Goal: Check status: Check status

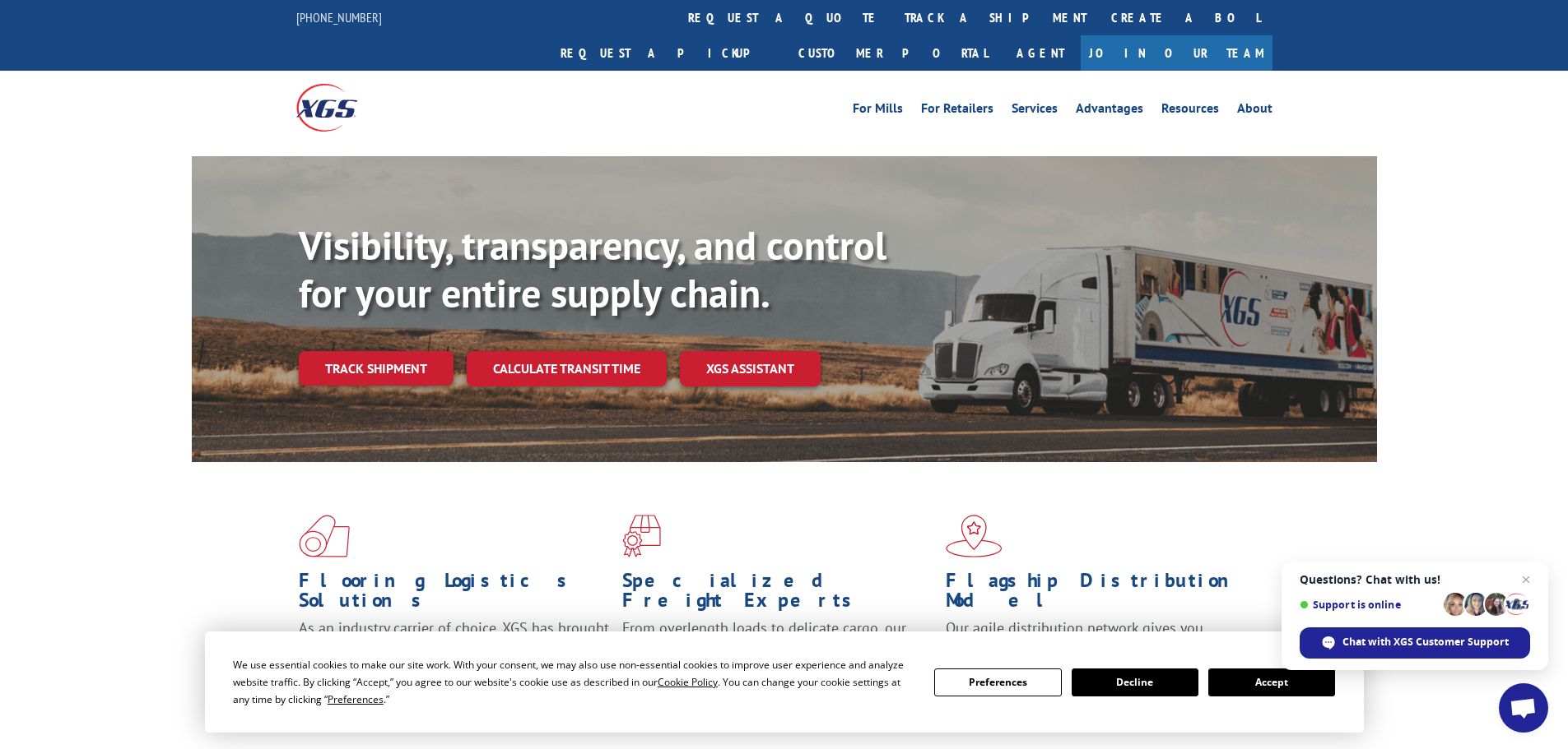
click at [378, 351] on link "Track shipment" at bounding box center [376, 368] width 155 height 34
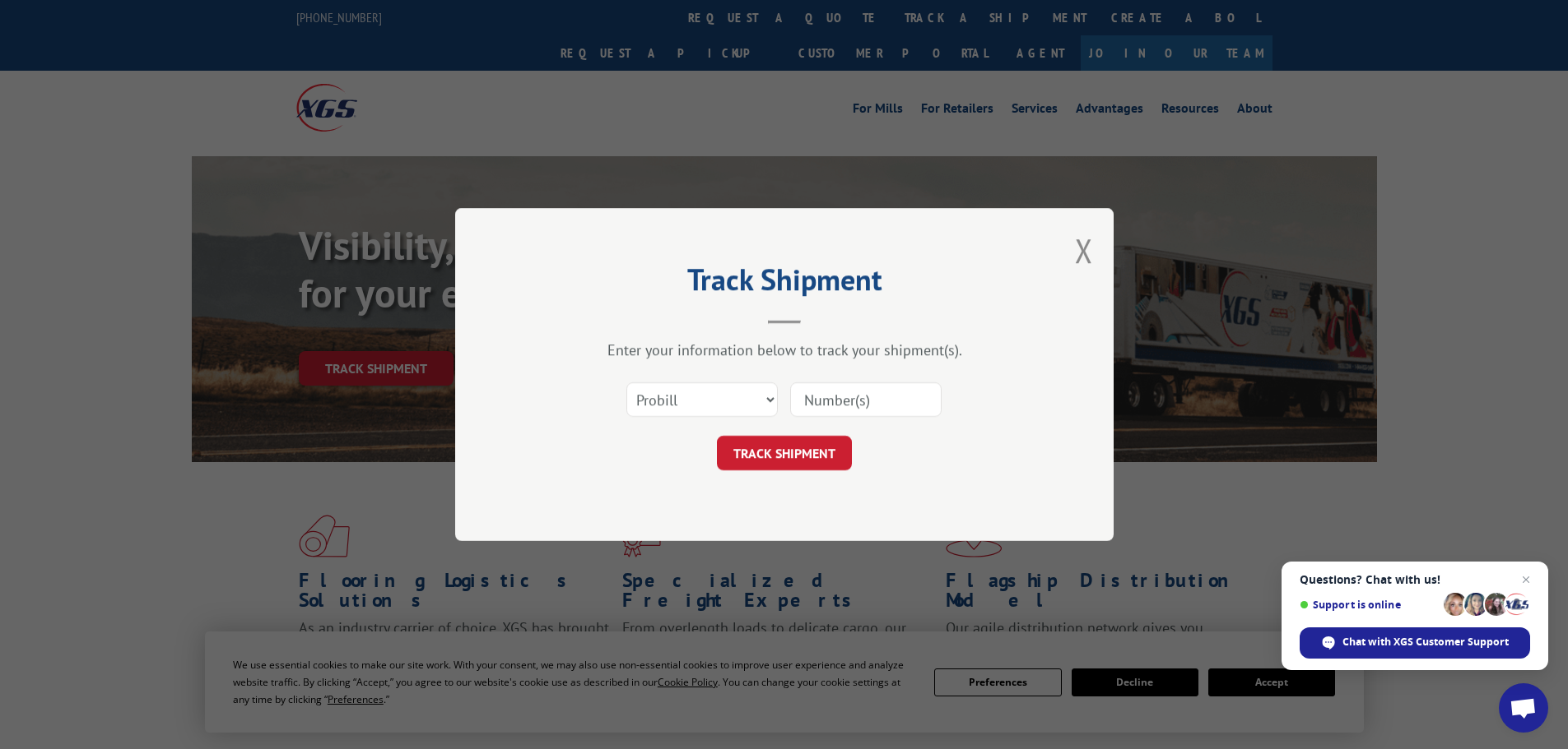
click at [903, 400] on input at bounding box center [866, 399] width 152 height 34
type input "15347947"
click at [789, 457] on button "TRACK SHIPMENT" at bounding box center [784, 452] width 135 height 34
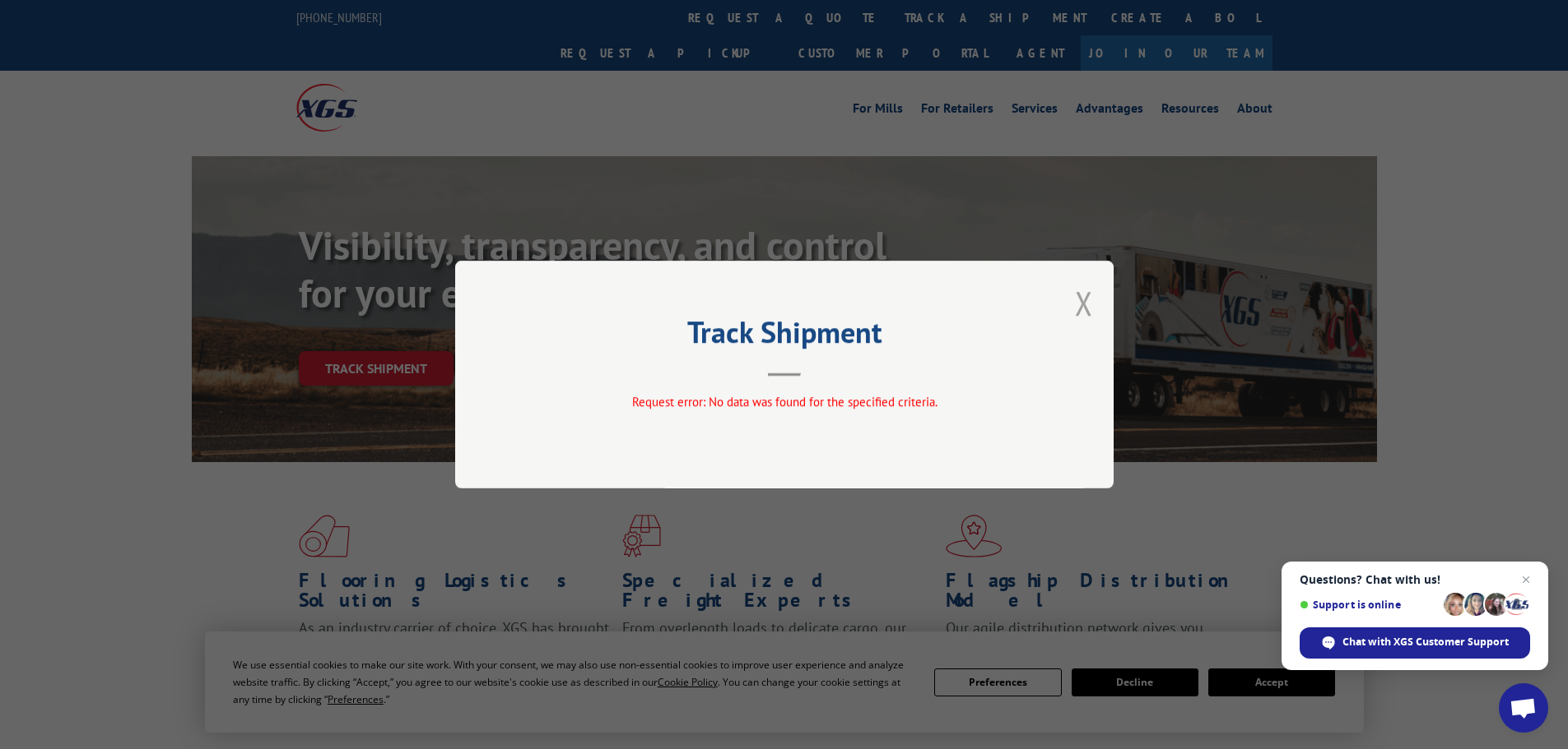
click at [1083, 301] on button "Close modal" at bounding box center [1084, 303] width 18 height 43
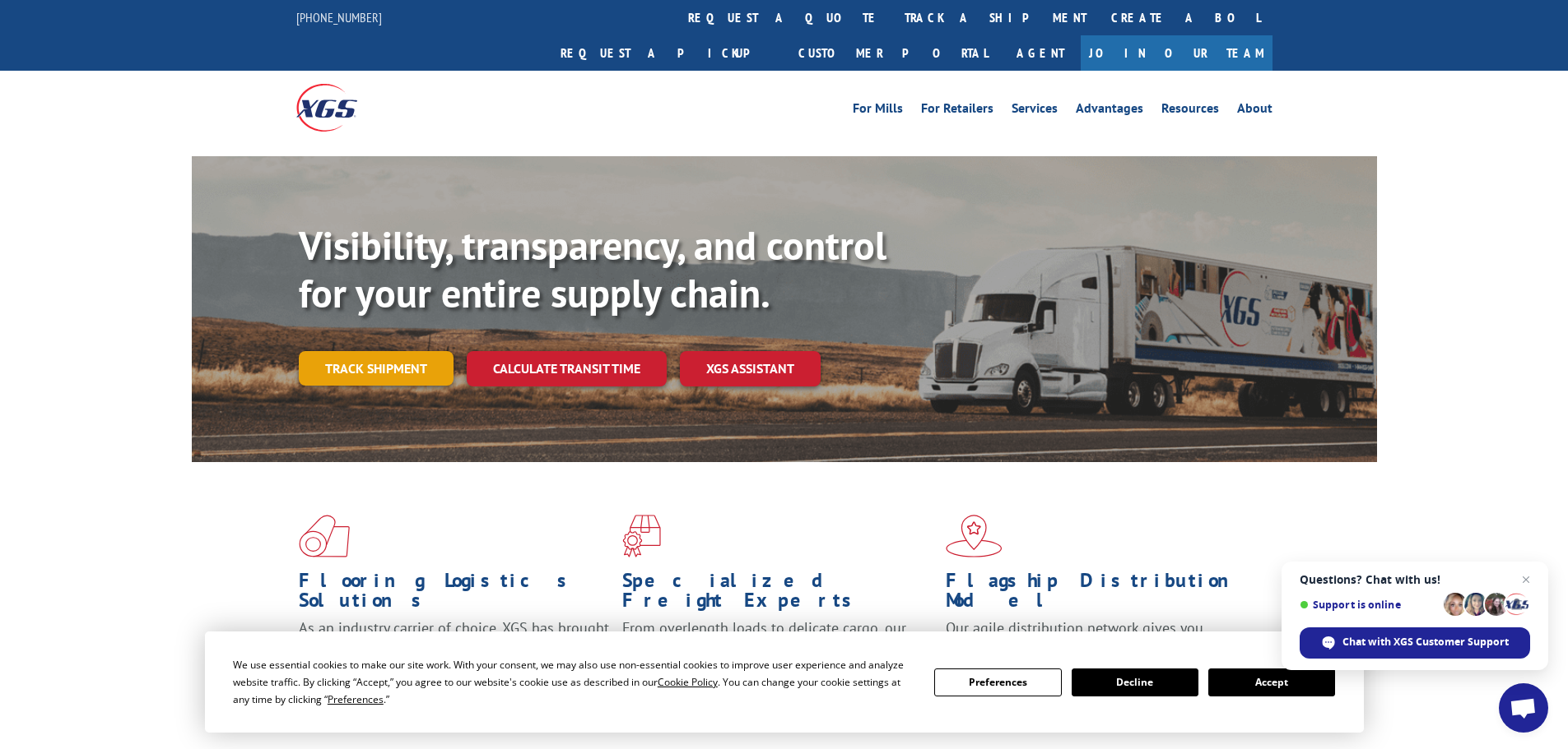
click at [401, 351] on link "Track shipment" at bounding box center [376, 368] width 155 height 34
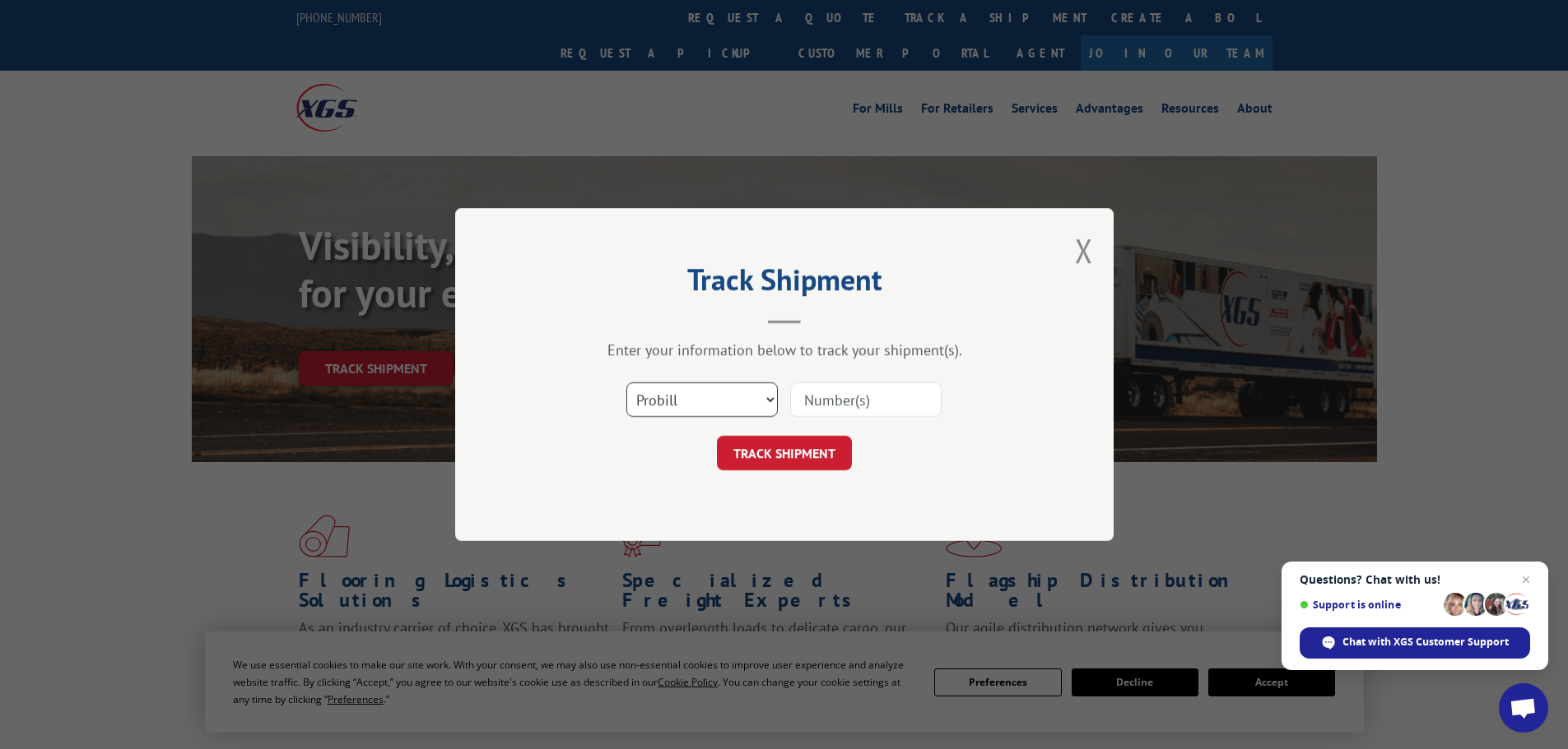
click at [769, 395] on select "Select category... Probill BOL PO" at bounding box center [702, 399] width 152 height 34
select select "bol"
click at [626, 382] on select "Select category... Probill BOL PO" at bounding box center [702, 399] width 152 height 34
drag, startPoint x: 819, startPoint y: 400, endPoint x: 1363, endPoint y: 514, distance: 555.8
click at [820, 400] on input at bounding box center [866, 399] width 152 height 34
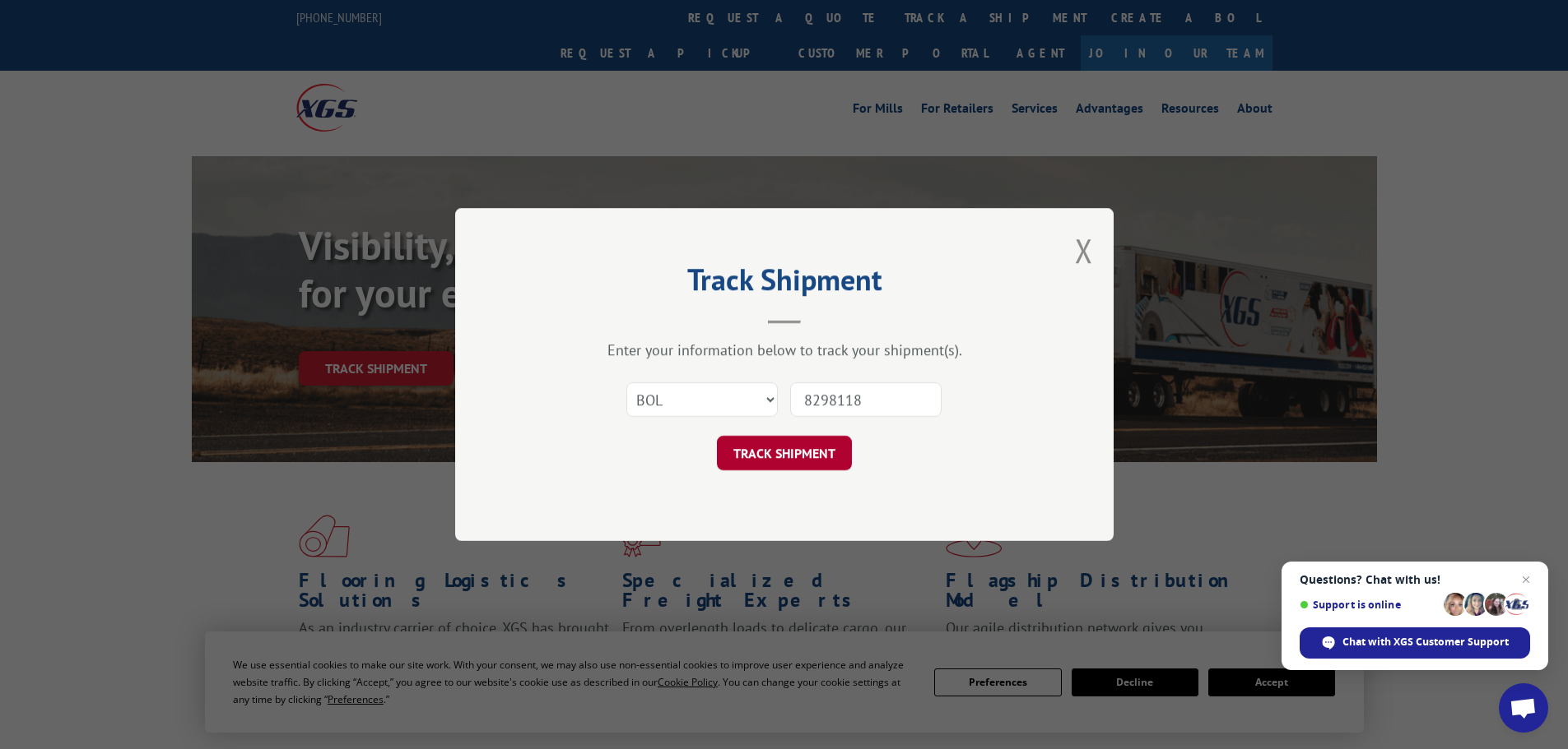
type input "8298118"
click at [740, 446] on button "TRACK SHIPMENT" at bounding box center [784, 452] width 135 height 34
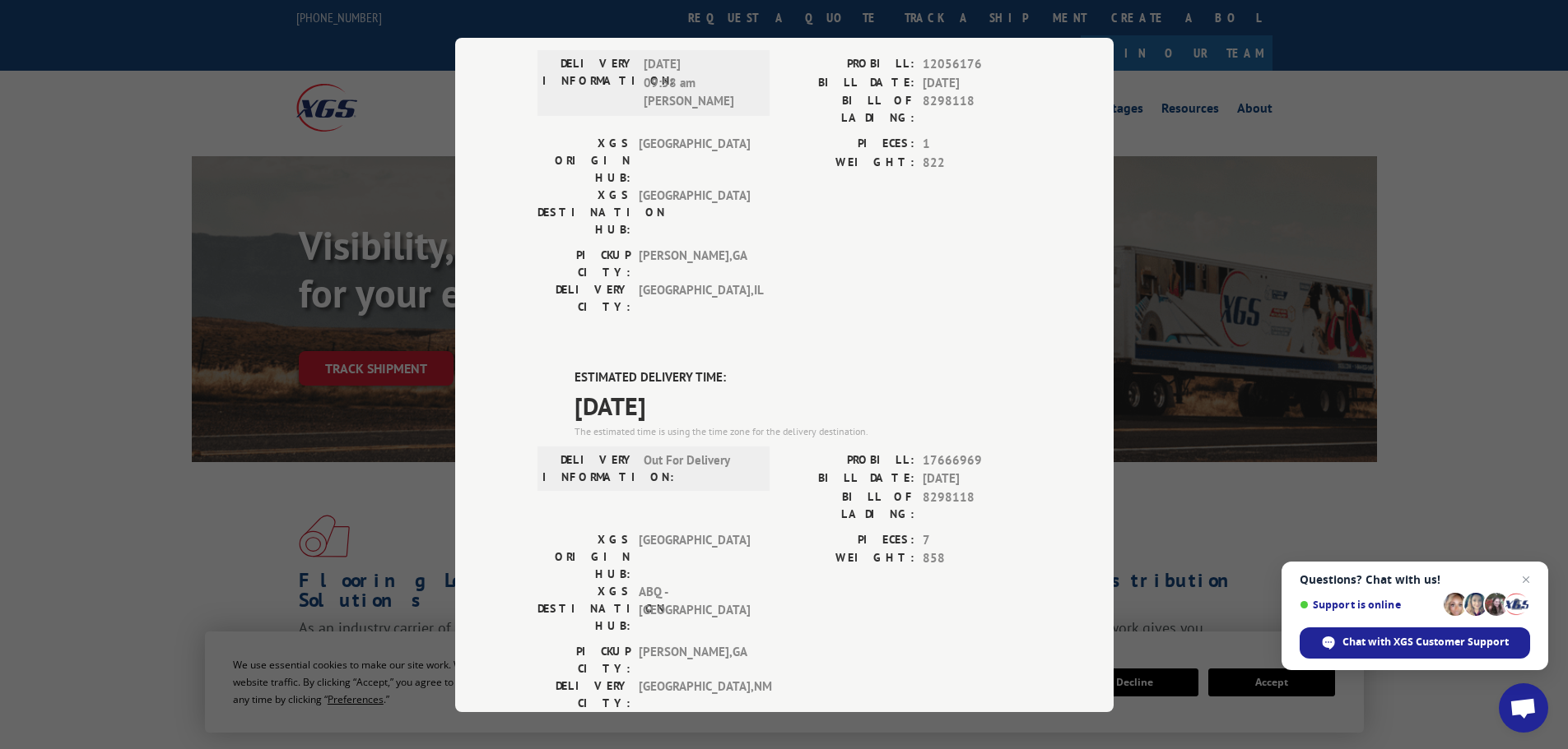
scroll to position [246, 0]
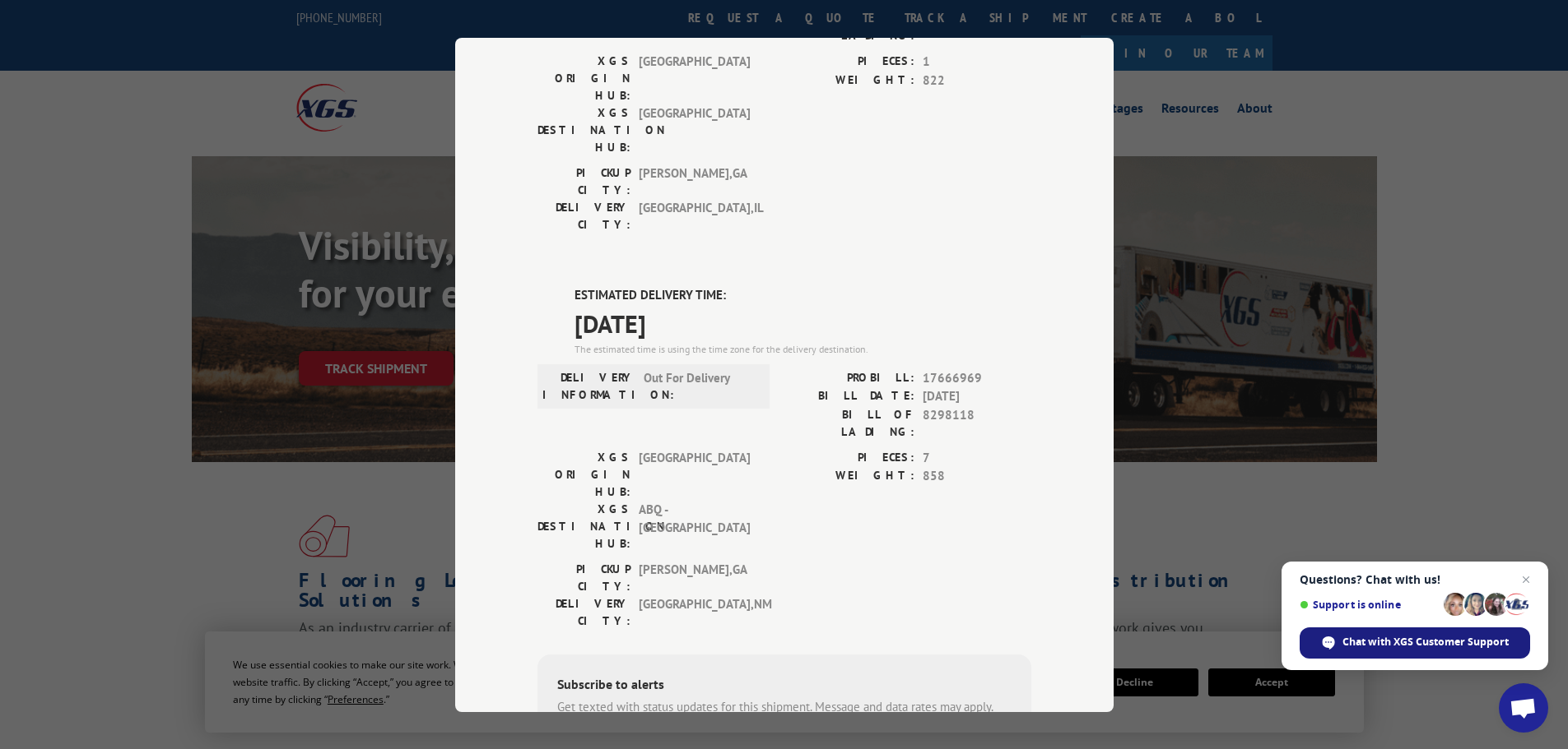
click at [1326, 645] on span "Chat with XGS Customer Support" at bounding box center [1328, 643] width 13 height 13
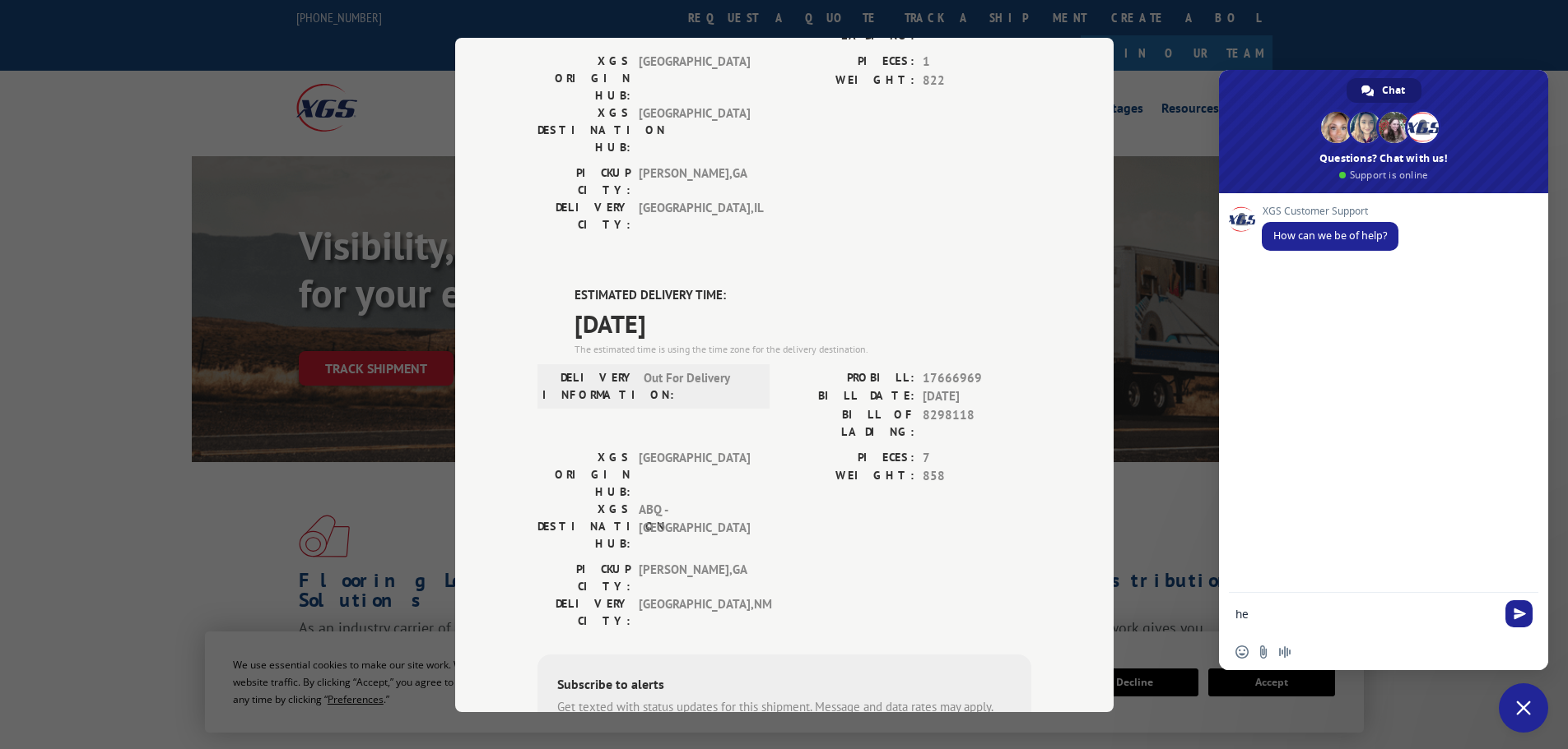
type textarea "h"
type textarea "Hello can we change the delivery on PRO 17666969?"
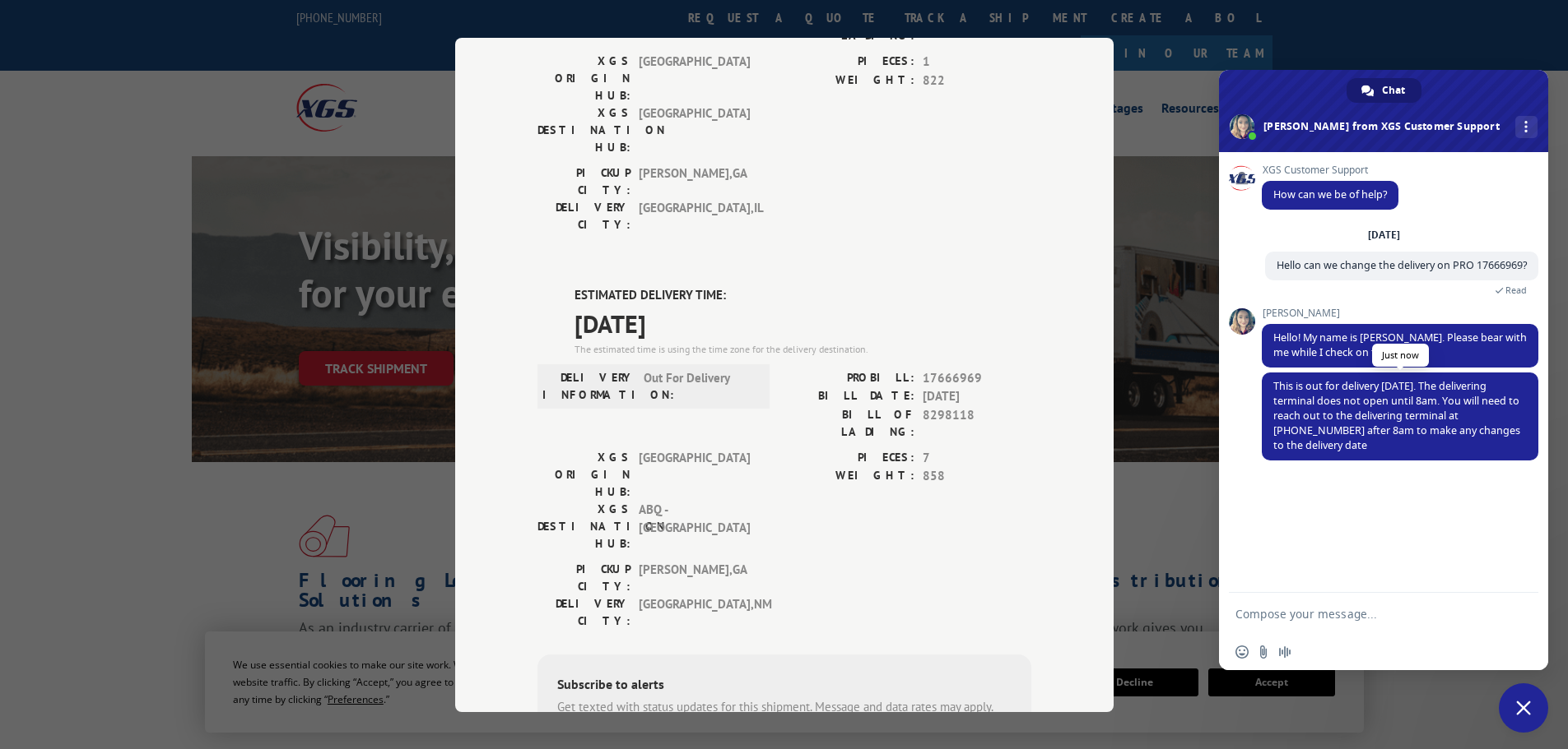
drag, startPoint x: 1273, startPoint y: 382, endPoint x: 1411, endPoint y: 449, distance: 153.4
click at [1411, 449] on span "This is out for delivery [DATE]. The delivering terminal does not open until 8a…" at bounding box center [1400, 416] width 276 height 88
copy span "This is out for delivery [DATE]. The delivering terminal does not open until 8a…"
click at [1301, 611] on textarea "Compose your message..." at bounding box center [1366, 614] width 260 height 15
type textarea "Thank you"
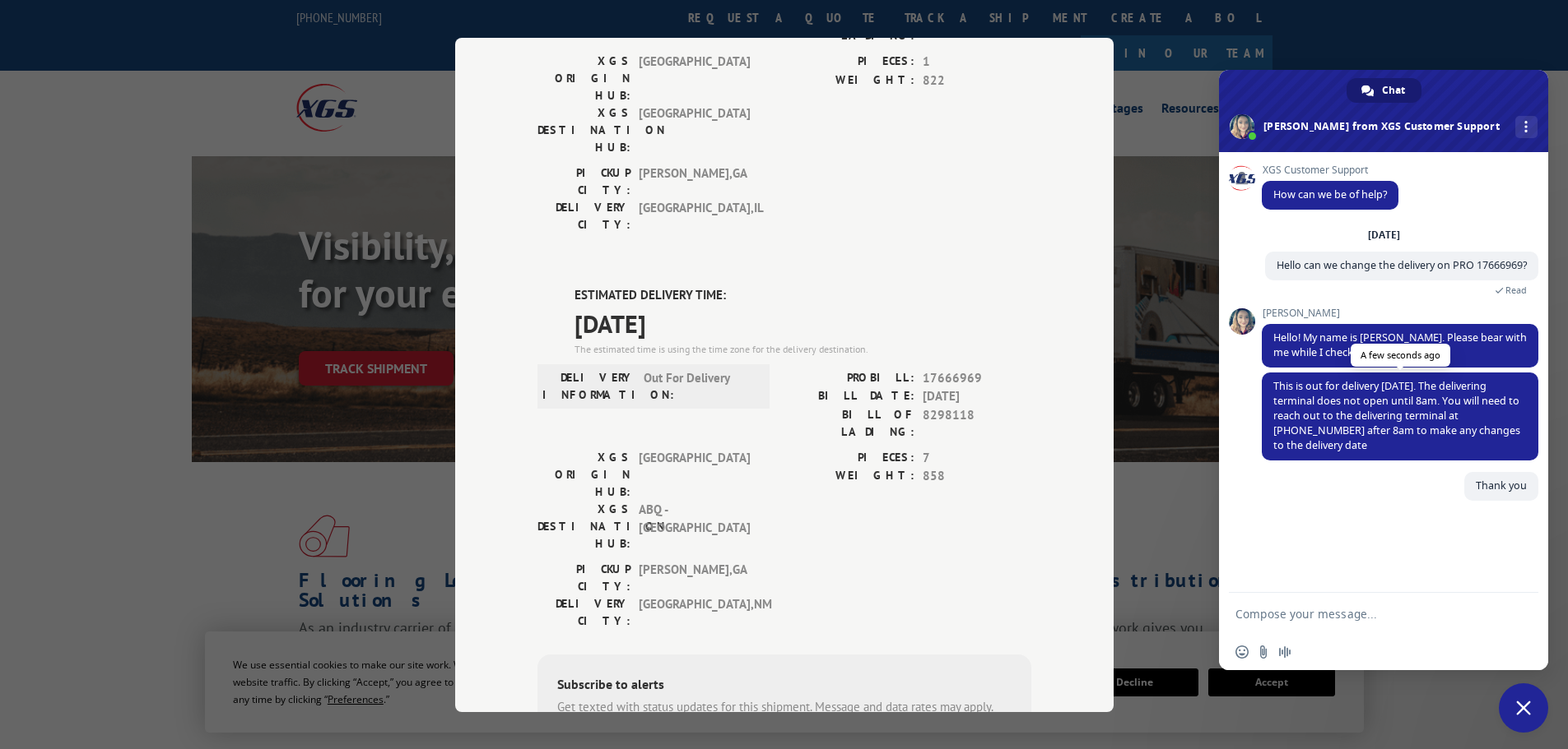
drag, startPoint x: 1275, startPoint y: 379, endPoint x: 1332, endPoint y: 448, distance: 89.5
click at [1332, 448] on span "This is out for delivery [DATE]. The delivering terminal does not open until 8a…" at bounding box center [1400, 416] width 276 height 88
copy span "This is out for delivery [DATE]. The delivering terminal does not open until 8a…"
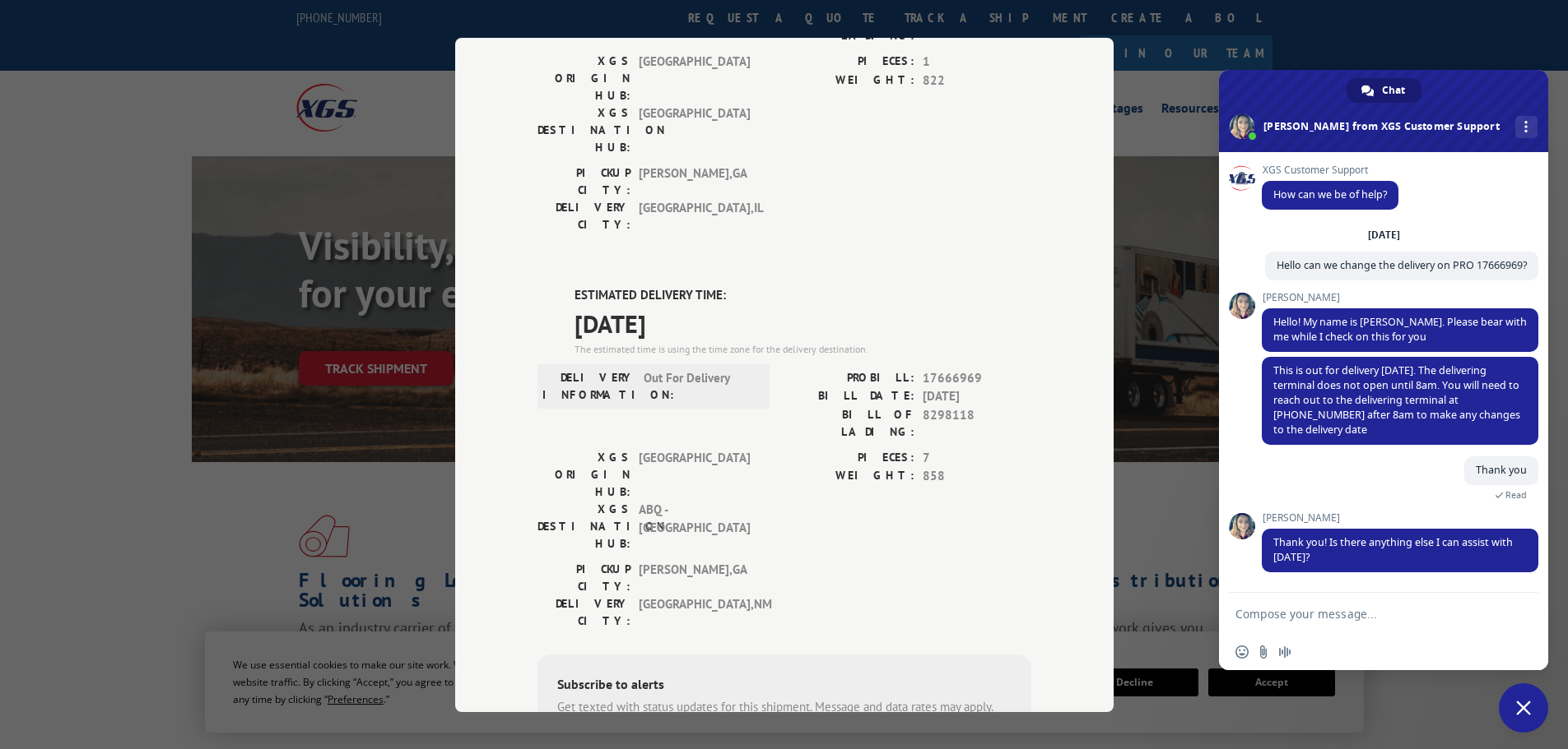
drag, startPoint x: 1247, startPoint y: 617, endPoint x: 1262, endPoint y: 618, distance: 15.0
click at [1252, 617] on textarea "Compose your message..." at bounding box center [1366, 614] width 260 height 15
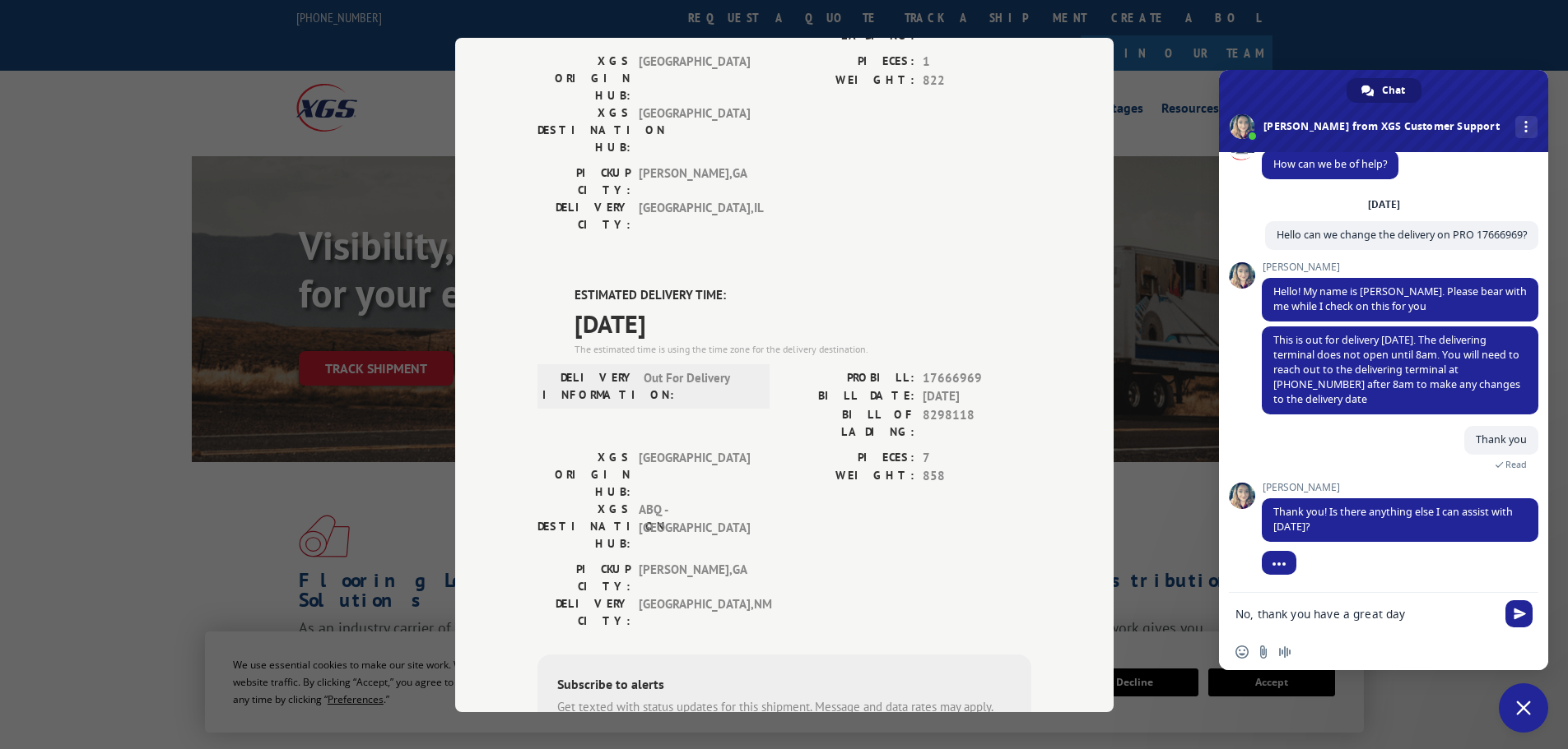
type textarea "No, thank you have a great day!"
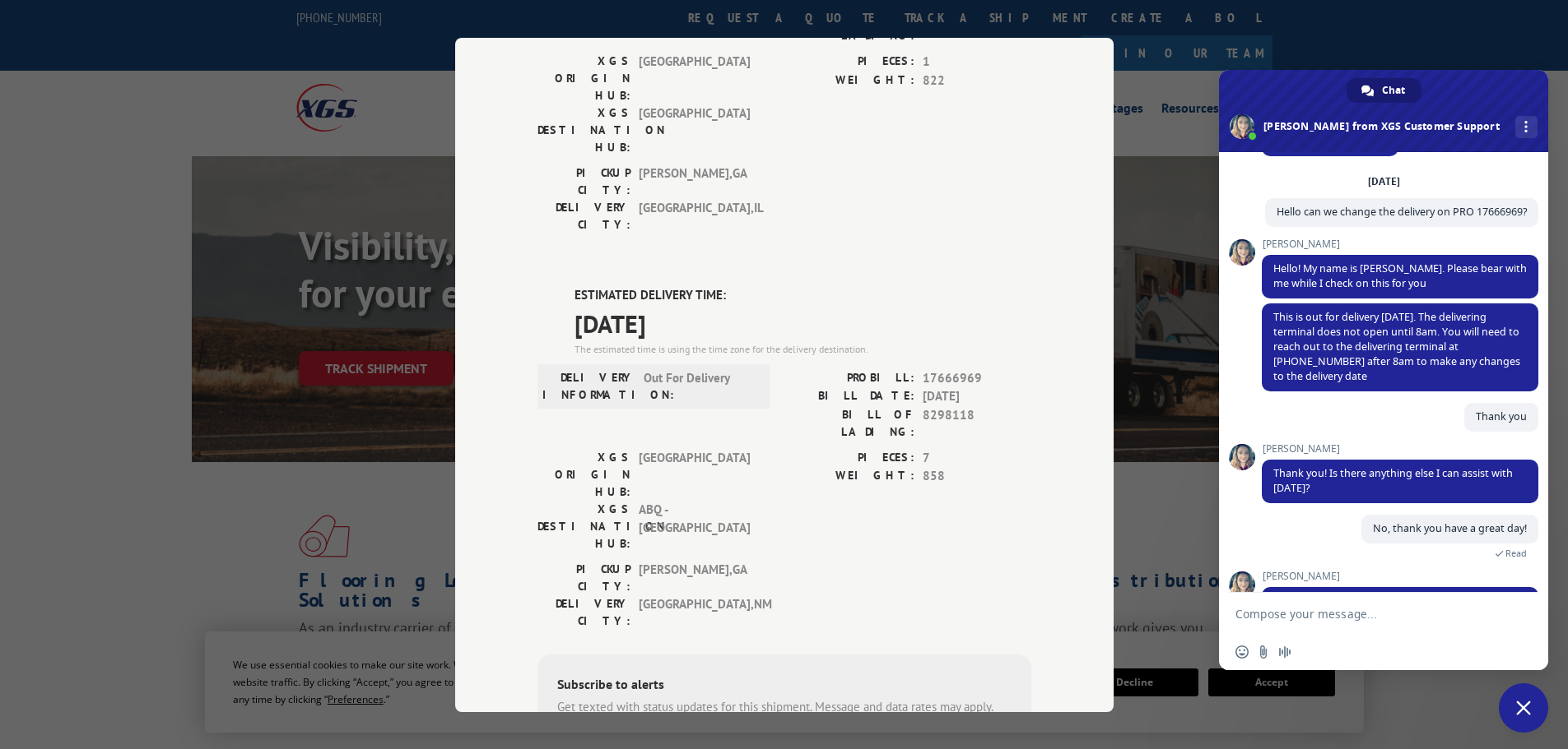
scroll to position [170, 0]
